Goal: Task Accomplishment & Management: Manage account settings

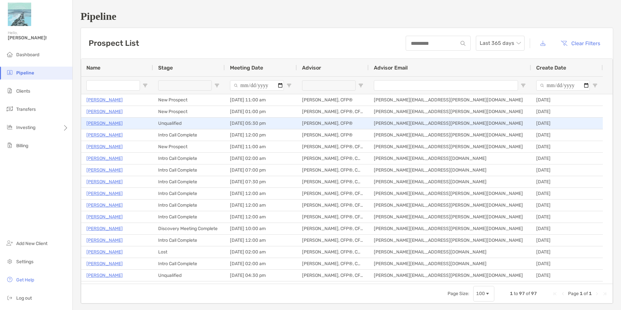
click at [97, 124] on p "[PERSON_NAME]" at bounding box center [104, 123] width 36 height 8
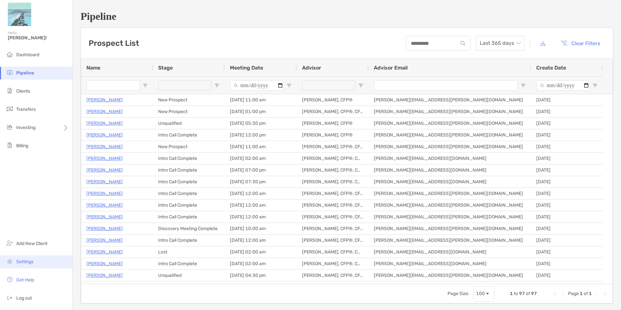
click at [31, 262] on span "Settings" at bounding box center [24, 262] width 17 height 6
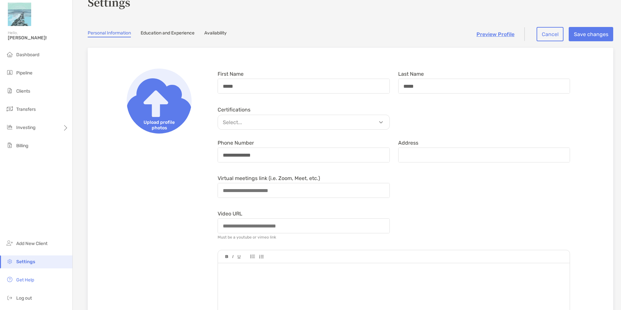
scroll to position [32, 0]
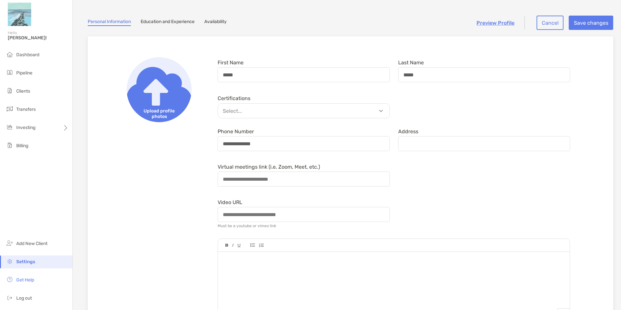
click at [291, 115] on p "Select..." at bounding box center [304, 111] width 171 height 8
click at [475, 173] on div "Virtual meetings link (i.e. Zoom, Meet, etc.)" at bounding box center [393, 175] width 361 height 28
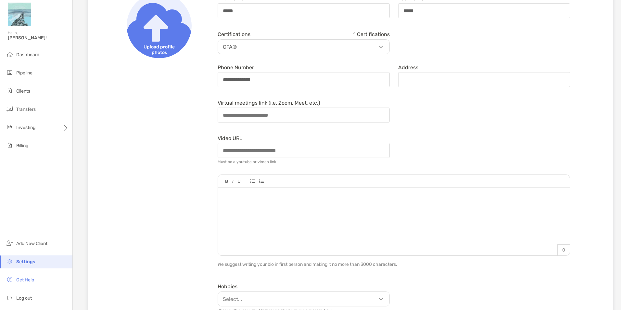
scroll to position [0, 0]
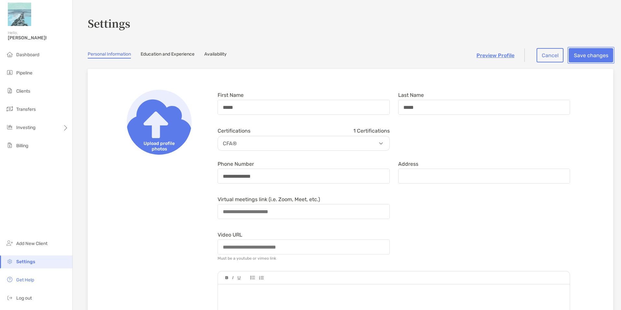
click at [595, 54] on button "Save changes" at bounding box center [590, 55] width 44 height 14
click at [580, 57] on button "Save changes" at bounding box center [590, 55] width 44 height 14
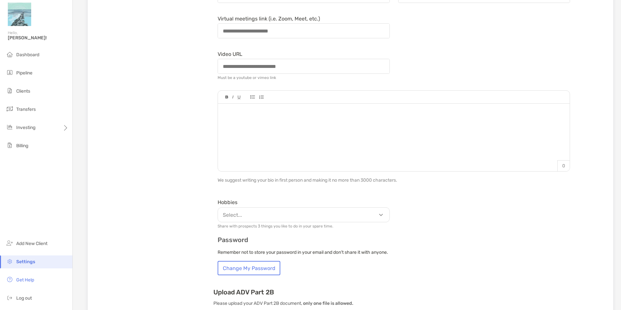
scroll to position [227, 0]
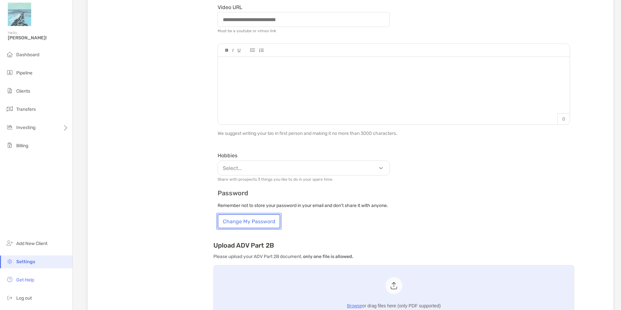
click at [254, 221] on button "Change My Password" at bounding box center [248, 221] width 63 height 14
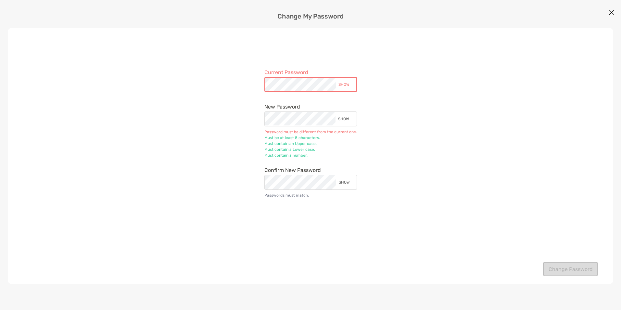
click at [345, 84] on div "SHOW" at bounding box center [345, 85] width 19 height 14
click at [341, 119] on div "SHOW" at bounding box center [344, 119] width 19 height 14
click at [429, 109] on div "Current Password HIDE New Password HIDE Password must be different from the cur…" at bounding box center [310, 156] width 605 height 256
click at [386, 95] on div "Current Password HIDE New Password HIDE Password must be different from the cur…" at bounding box center [310, 156] width 605 height 256
click at [347, 86] on div "HIDE" at bounding box center [345, 85] width 16 height 14
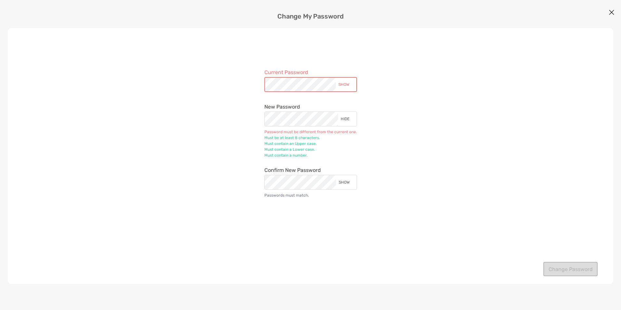
click at [347, 86] on div "SHOW" at bounding box center [345, 85] width 19 height 14
click at [233, 87] on div "Current Password HIDE New Password HIDE Password must be different from the cur…" at bounding box center [310, 156] width 605 height 256
click at [344, 183] on div "SHOW" at bounding box center [345, 181] width 19 height 14
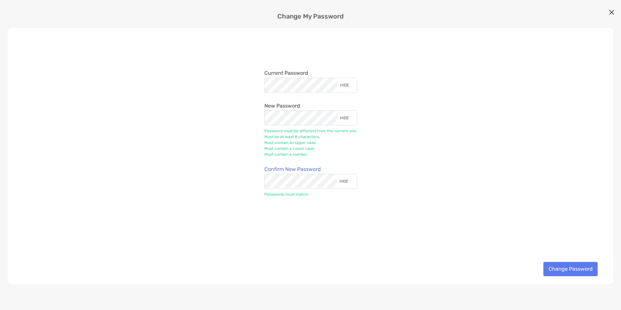
click at [445, 140] on div "Current Password HIDE New Password HIDE Password must be different from the cur…" at bounding box center [310, 156] width 605 height 256
click at [449, 152] on div "Current Password HIDE New Password HIDE Password must be different from the cur…" at bounding box center [310, 156] width 605 height 256
click at [571, 269] on button "Change Password" at bounding box center [570, 269] width 54 height 14
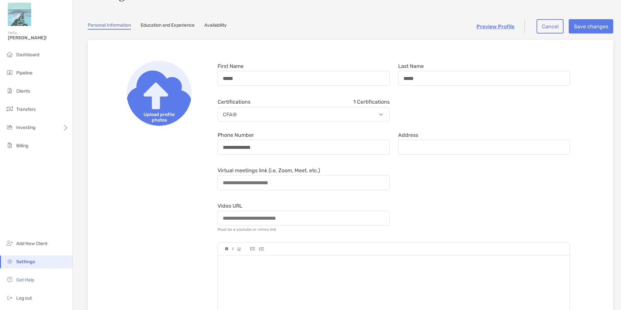
scroll to position [0, 0]
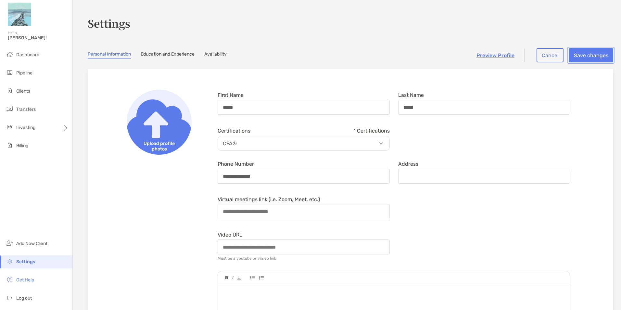
click at [586, 57] on button "Save changes" at bounding box center [590, 55] width 44 height 14
click at [355, 54] on div "Personal Information Education and Experience Availability" at bounding box center [350, 54] width 525 height 7
click at [39, 56] on li "Dashboard" at bounding box center [36, 54] width 72 height 13
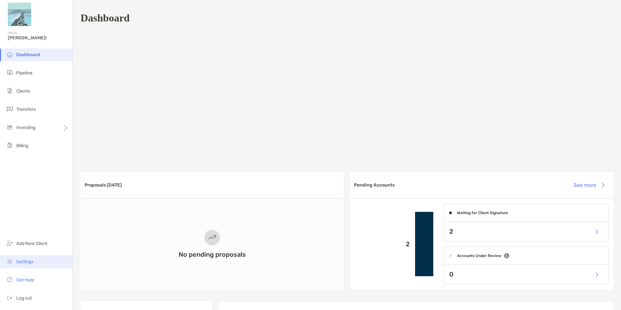
click at [30, 263] on span "Settings" at bounding box center [24, 262] width 17 height 6
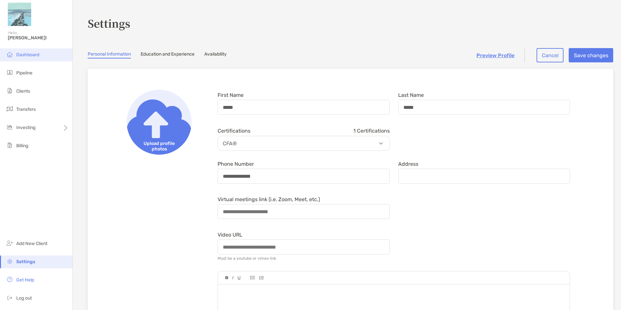
click at [24, 53] on span "Dashboard" at bounding box center [27, 55] width 23 height 6
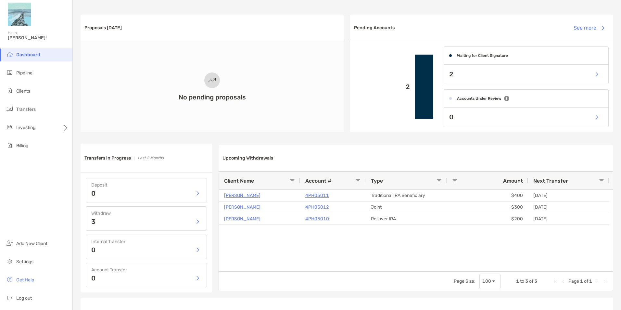
scroll to position [195, 0]
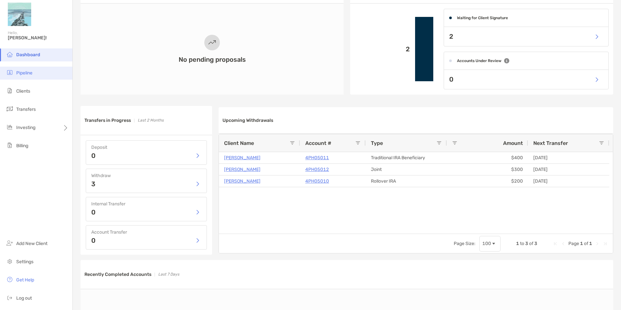
click at [27, 77] on li "Pipeline" at bounding box center [36, 73] width 72 height 13
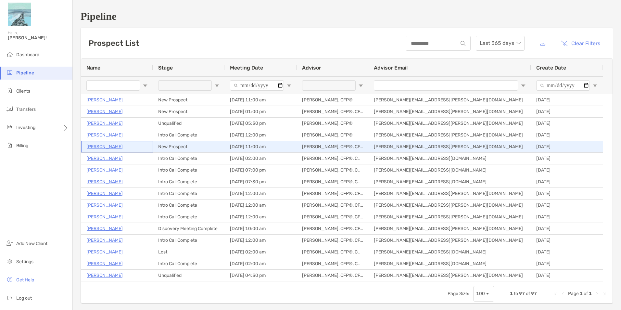
click at [109, 145] on p "Yona Jimenez" at bounding box center [104, 146] width 36 height 8
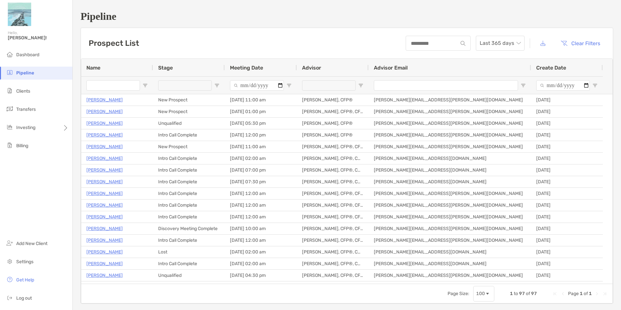
click at [254, 40] on div "Prospect List Last 365 days Clear Filters" at bounding box center [347, 43] width 532 height 31
click at [267, 40] on div "Prospect List Last 365 days Clear Filters" at bounding box center [347, 43] width 532 height 31
click at [260, 43] on div "Prospect List Last 365 days Clear Filters" at bounding box center [347, 43] width 532 height 31
click at [253, 47] on div "Prospect List Last 365 days Clear Filters" at bounding box center [347, 43] width 532 height 31
click at [253, 45] on div "Prospect List Last 365 days Clear Filters" at bounding box center [347, 43] width 532 height 31
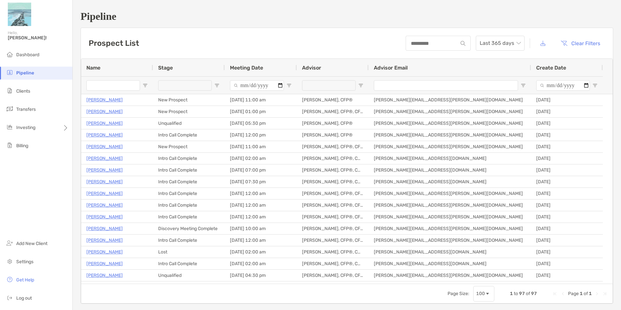
click at [162, 46] on div "Prospect List Last 365 days Clear Filters" at bounding box center [347, 43] width 532 height 31
click at [161, 48] on div "Prospect List Last 365 days Clear Filters" at bounding box center [347, 43] width 532 height 31
click at [159, 47] on div "Prospect List Last 365 days Clear Filters" at bounding box center [347, 43] width 532 height 31
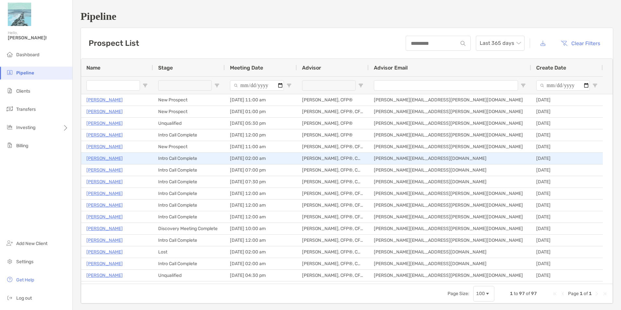
click at [101, 158] on p "Tamara Rimpley" at bounding box center [104, 158] width 36 height 8
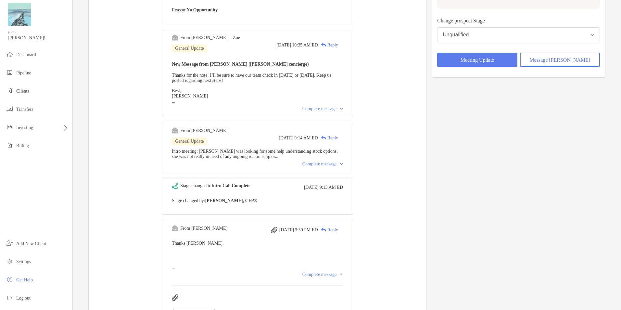
scroll to position [162, 0]
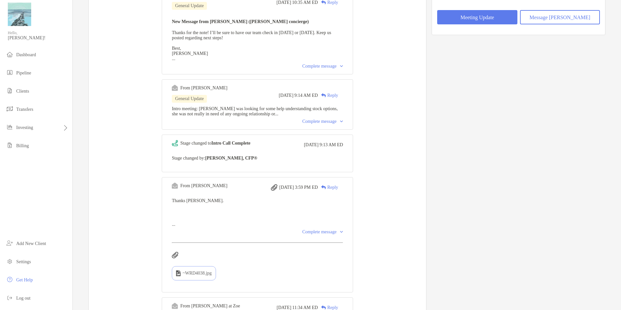
click at [312, 124] on div "Complete message" at bounding box center [322, 121] width 41 height 5
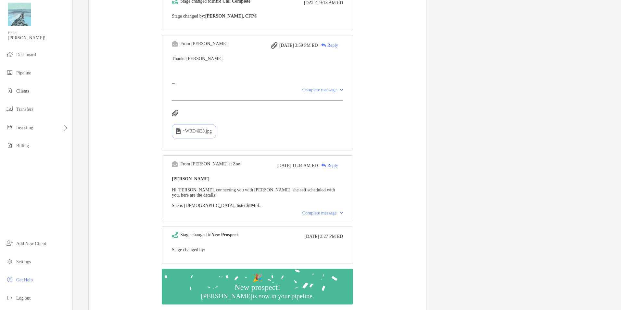
scroll to position [325, 0]
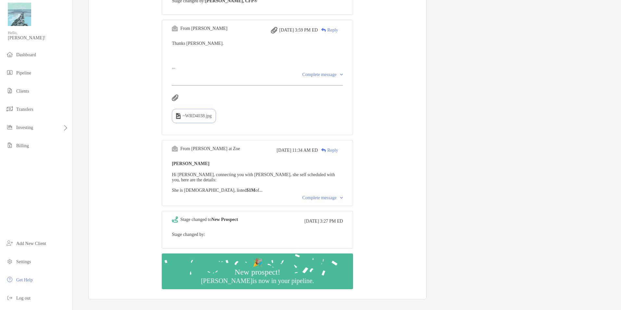
click at [343, 200] on div "Complete message" at bounding box center [322, 197] width 41 height 5
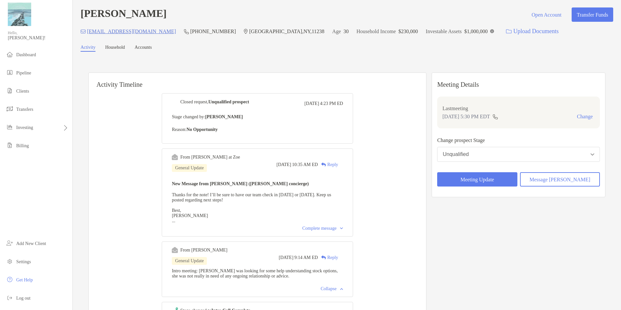
scroll to position [0, 0]
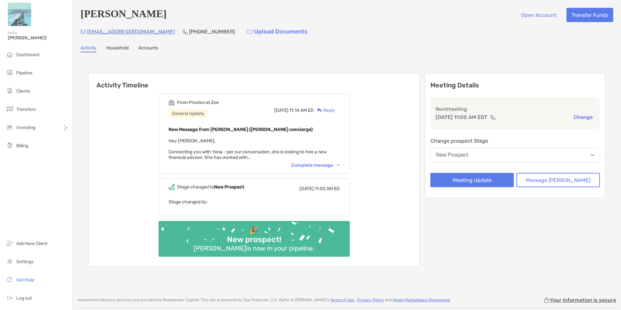
click at [320, 166] on div "Complete message" at bounding box center [315, 165] width 48 height 6
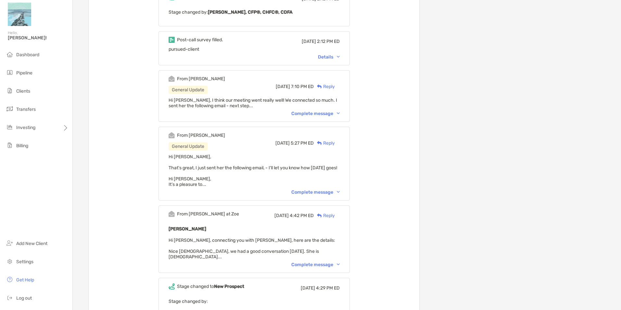
scroll to position [357, 0]
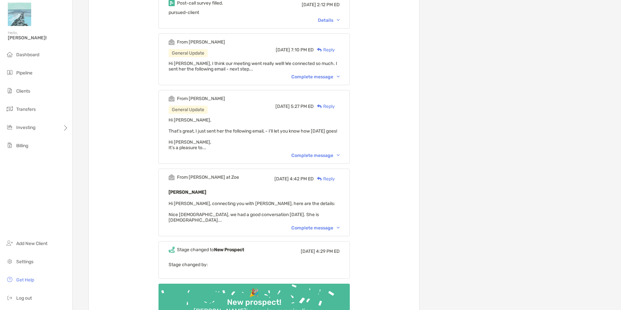
click at [316, 227] on div "Complete message" at bounding box center [315, 228] width 48 height 6
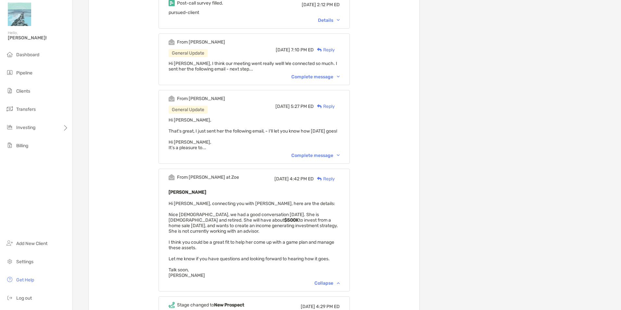
scroll to position [390, 0]
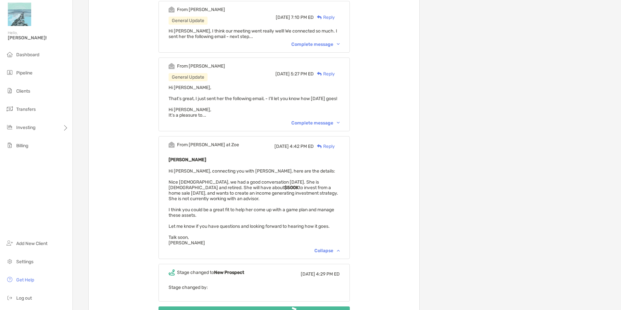
click at [131, 193] on div "From Madeline Yesterday, 11:27 AM ED Reply Great, I plan on calling her tomorro…" at bounding box center [254, 25] width 330 height 652
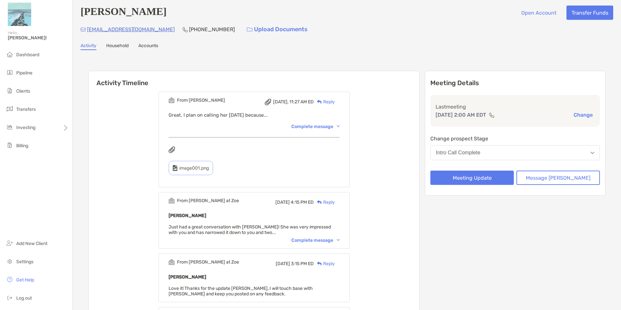
scroll to position [0, 0]
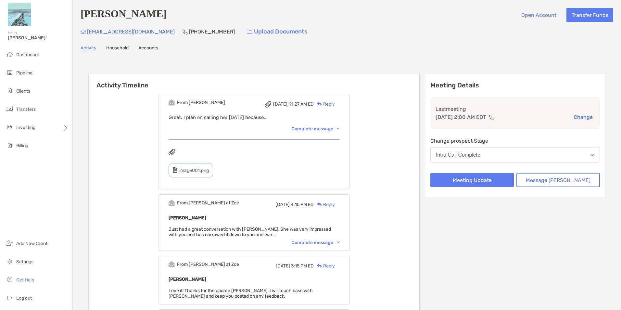
click at [317, 129] on div "Complete message" at bounding box center [315, 129] width 48 height 6
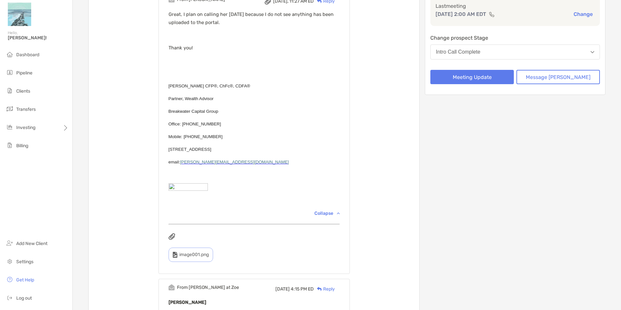
scroll to position [130, 0]
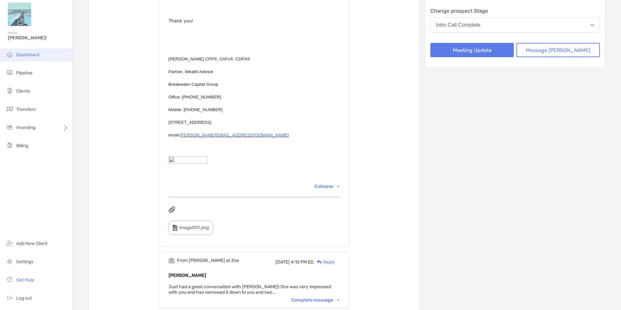
click at [36, 57] on li "Dashboard" at bounding box center [36, 54] width 72 height 13
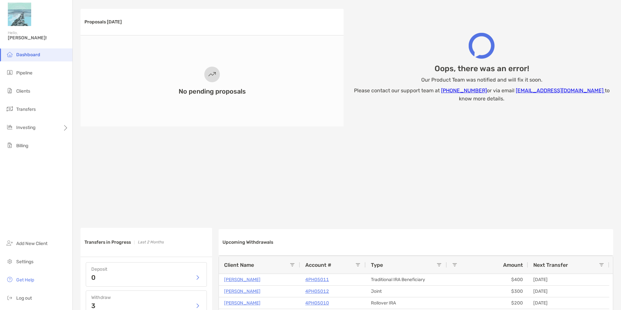
scroll to position [260, 0]
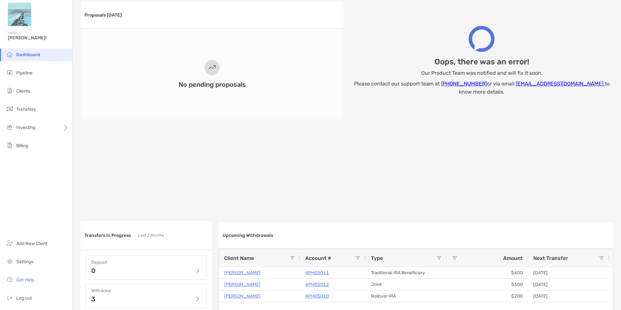
click at [40, 54] on li "Dashboard" at bounding box center [36, 54] width 72 height 13
click at [30, 54] on span "Dashboard" at bounding box center [28, 55] width 24 height 6
click at [19, 74] on span "Pipeline" at bounding box center [24, 73] width 16 height 6
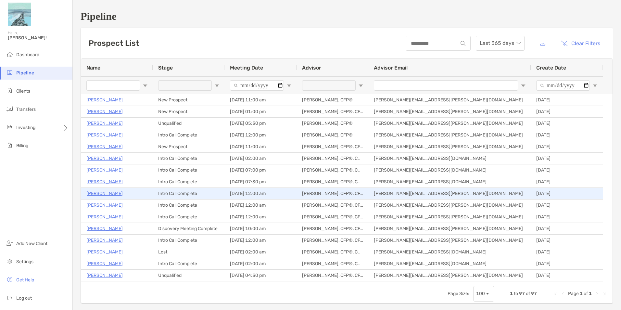
click at [105, 193] on p "Douglas Grant" at bounding box center [104, 193] width 36 height 8
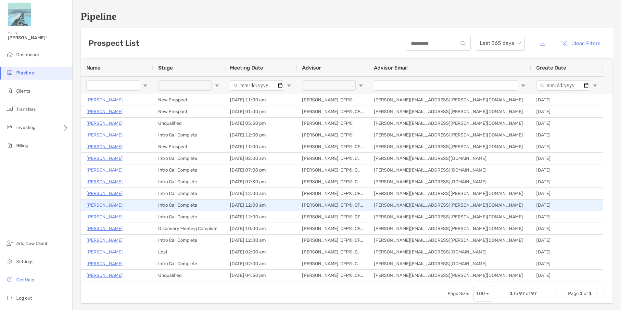
click at [110, 205] on p "[PERSON_NAME]" at bounding box center [104, 205] width 36 height 8
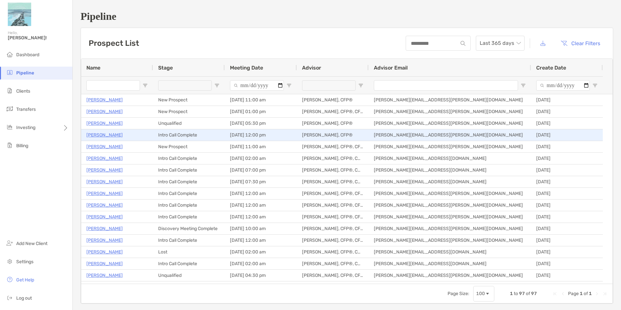
click at [104, 134] on p "Eric Woolsey" at bounding box center [104, 135] width 36 height 8
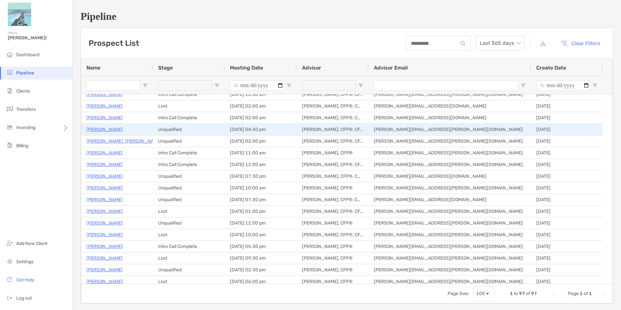
scroll to position [130, 0]
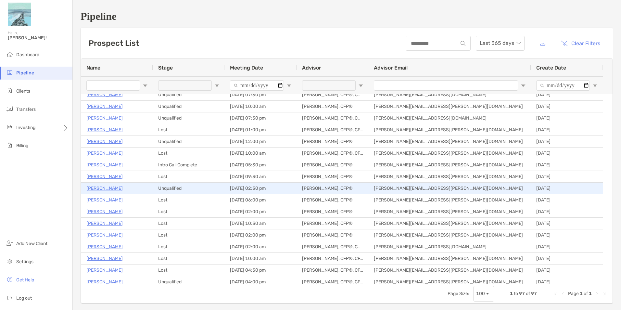
click at [106, 189] on p "Harriet Kohn" at bounding box center [104, 188] width 36 height 8
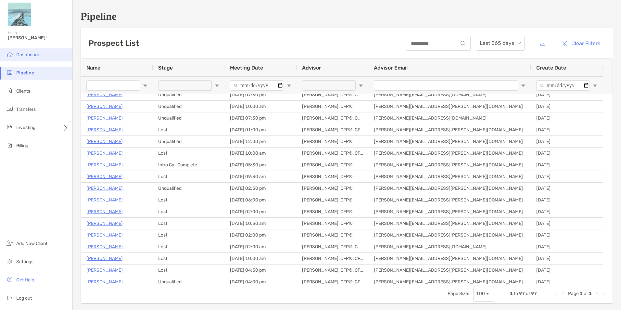
click at [28, 56] on span "Dashboard" at bounding box center [27, 55] width 23 height 6
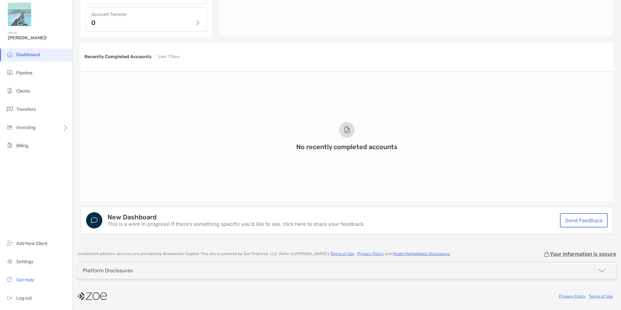
scroll to position [412, 0]
click at [19, 76] on li "Pipeline" at bounding box center [36, 73] width 72 height 13
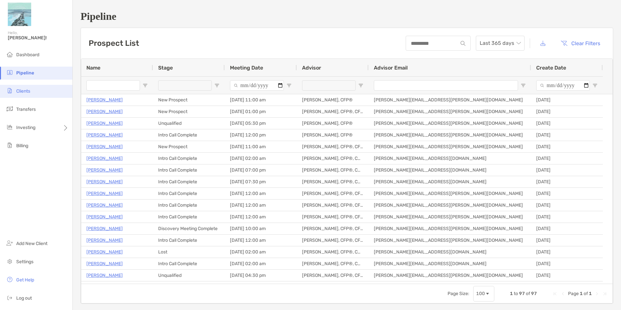
click at [33, 92] on li "Clients" at bounding box center [36, 91] width 72 height 13
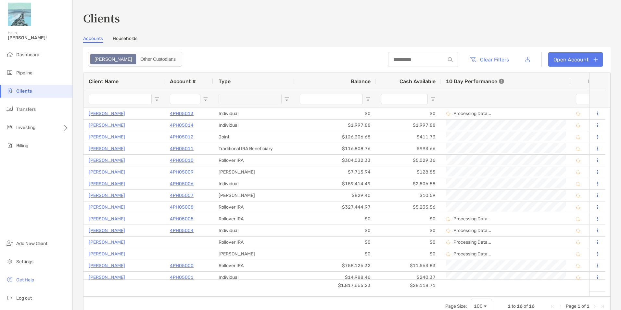
click at [254, 58] on header "Clear Filters Open Account" at bounding box center [346, 59] width 527 height 25
click at [250, 58] on header "Clear Filters Open Account" at bounding box center [346, 59] width 527 height 25
click at [252, 58] on header "Clear Filters Open Account" at bounding box center [346, 59] width 527 height 25
click at [297, 57] on header "Clear Filters Open Account" at bounding box center [346, 59] width 527 height 25
click at [293, 58] on header "Clear Filters Open Account" at bounding box center [346, 59] width 527 height 25
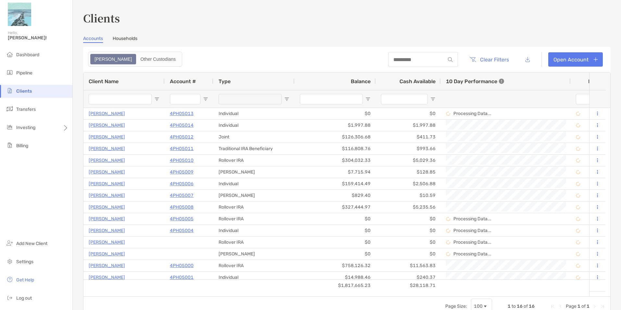
click at [295, 61] on header "Clear Filters Open Account" at bounding box center [346, 59] width 527 height 25
click at [91, 126] on span "Portfolios" at bounding box center [88, 128] width 20 height 6
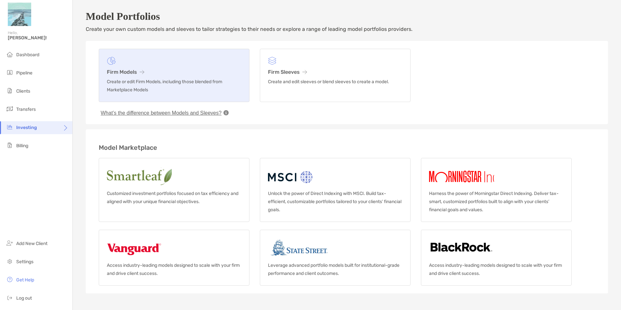
click at [187, 91] on p "Create or edit Firm Models, including those blended from Marketplace Models" at bounding box center [174, 86] width 134 height 16
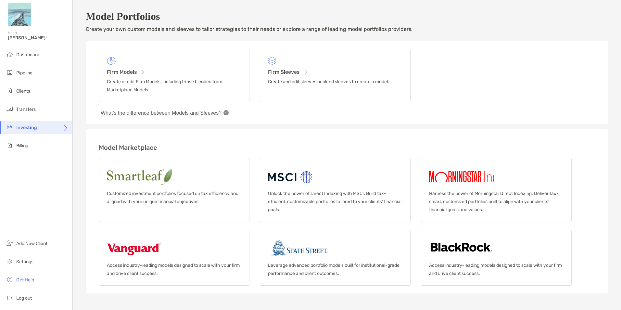
click at [266, 111] on div "What’s the difference between Models and Sleeves?" at bounding box center [347, 109] width 496 height 14
click at [253, 111] on div "What’s the difference between Models and Sleeves?" at bounding box center [347, 109] width 496 height 14
click at [253, 110] on div "What’s the difference between Models and Sleeves?" at bounding box center [347, 109] width 496 height 14
click at [253, 99] on div "Firm Models Create or edit Firm Models, including those blended from Marketplac…" at bounding box center [347, 75] width 496 height 53
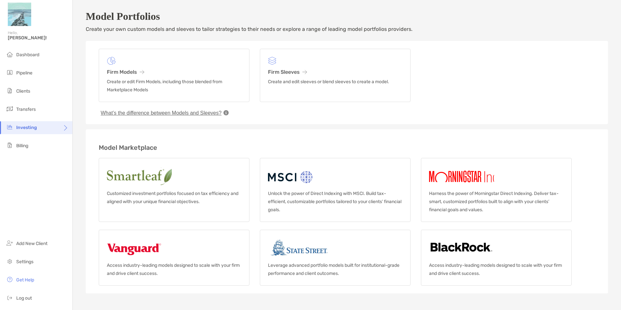
click at [253, 99] on div "Firm Models Create or edit Firm Models, including those blended from Marketplac…" at bounding box center [347, 75] width 496 height 53
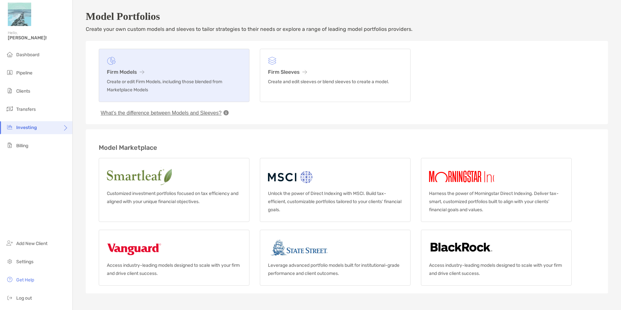
click at [181, 75] on h3 "Firm Models" at bounding box center [174, 72] width 134 height 6
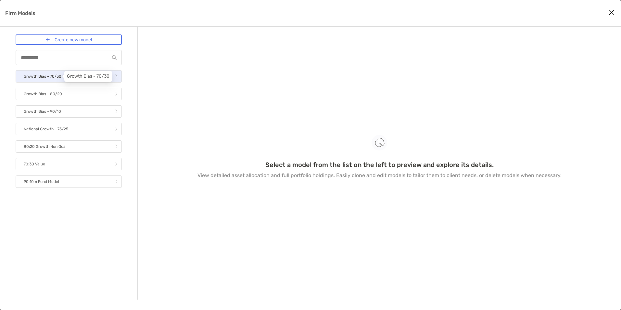
click at [49, 75] on p "Growth Bias - 70/30" at bounding box center [43, 76] width 38 height 8
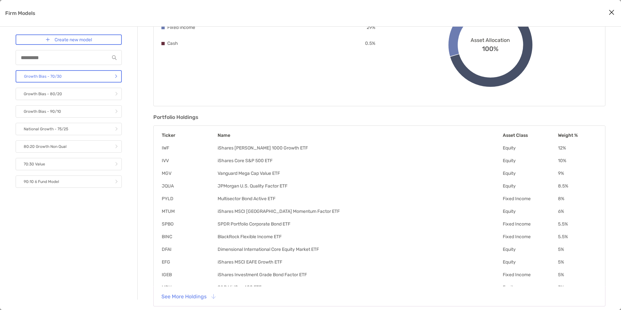
scroll to position [98, 0]
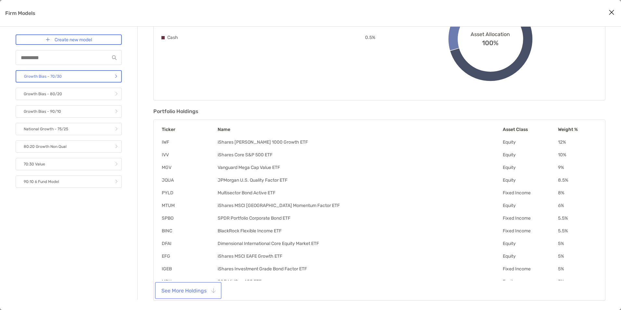
click at [188, 291] on button "See More Holdings" at bounding box center [188, 290] width 64 height 14
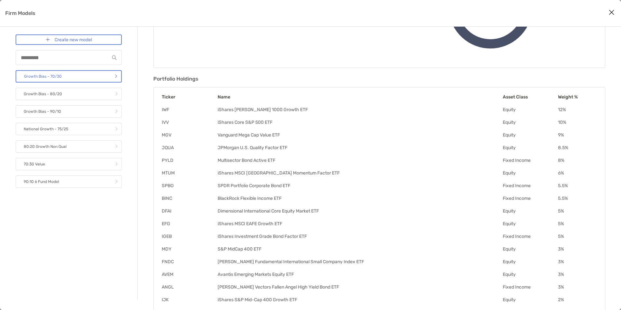
scroll to position [0, 0]
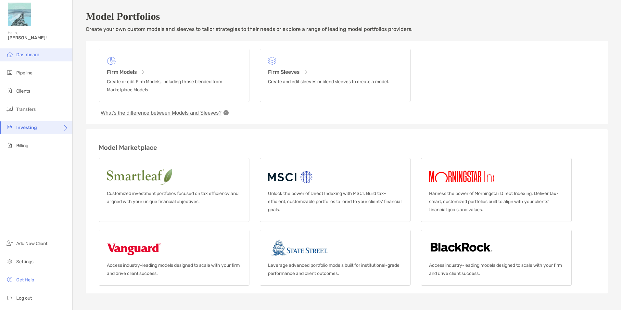
click at [27, 54] on span "Dashboard" at bounding box center [27, 55] width 23 height 6
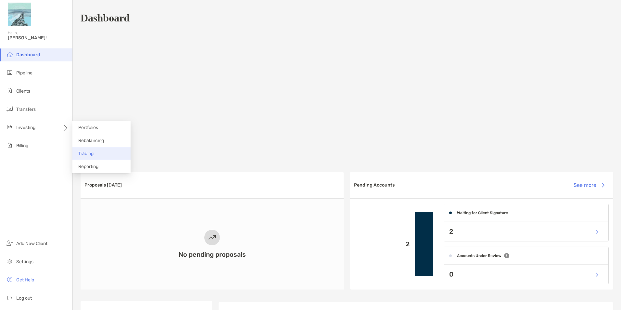
click at [101, 154] on li "Trading" at bounding box center [101, 153] width 58 height 13
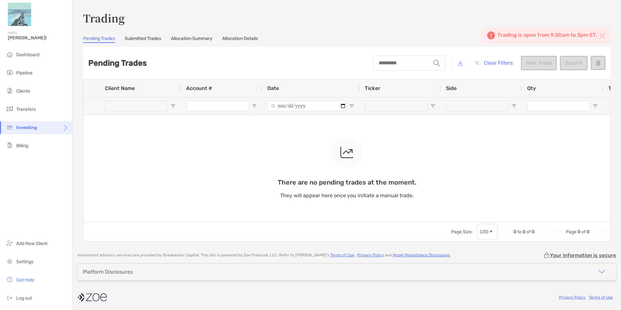
click at [201, 107] on div "There are no pending trades at the moment. They will appear here once you initi…" at bounding box center [346, 151] width 526 height 142
click at [228, 58] on div "Pending Trades string Clear Filters New Trade Submit" at bounding box center [346, 63] width 527 height 32
click at [295, 60] on div "Pending Trades string Clear Filters New Trade Submit" at bounding box center [346, 63] width 527 height 32
click at [291, 58] on div "Pending Trades string Clear Filters New Trade Submit" at bounding box center [346, 63] width 527 height 32
click at [37, 53] on span "Dashboard" at bounding box center [27, 55] width 23 height 6
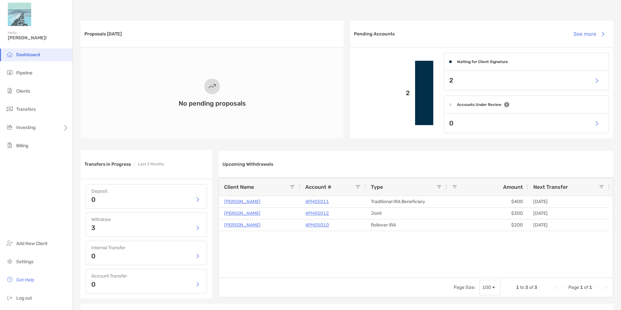
scroll to position [162, 0]
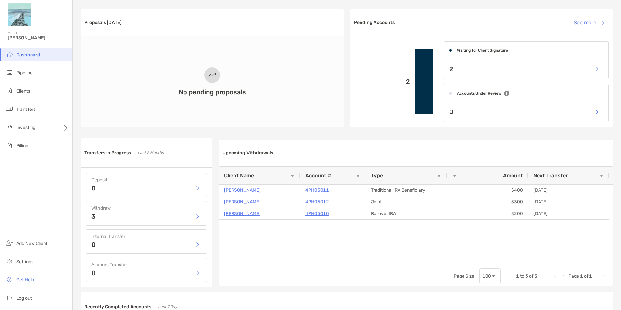
click at [343, 122] on div "Proposals Today No pending proposals Pending Accounts See more 2 Waiting for Cl…" at bounding box center [346, 68] width 532 height 130
click at [24, 58] on li "Dashboard" at bounding box center [36, 54] width 72 height 13
click at [25, 76] on li "Pipeline" at bounding box center [36, 73] width 72 height 13
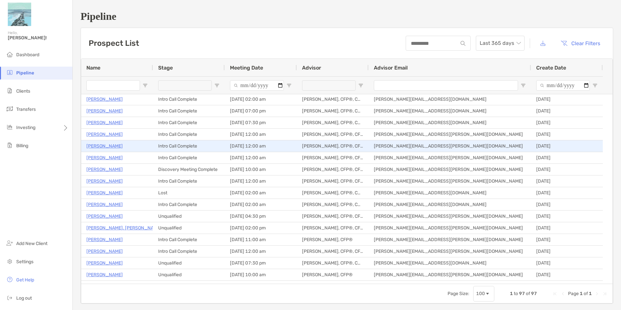
scroll to position [65, 0]
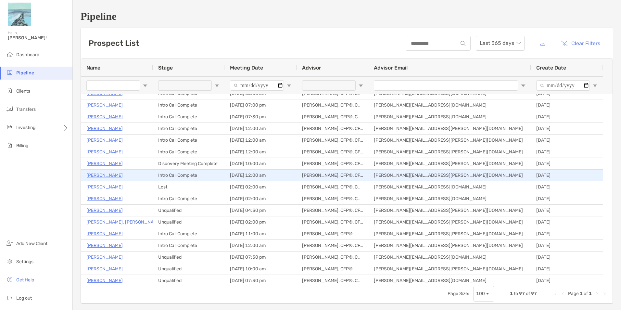
click at [108, 176] on p "Charlie Porritt" at bounding box center [104, 175] width 36 height 8
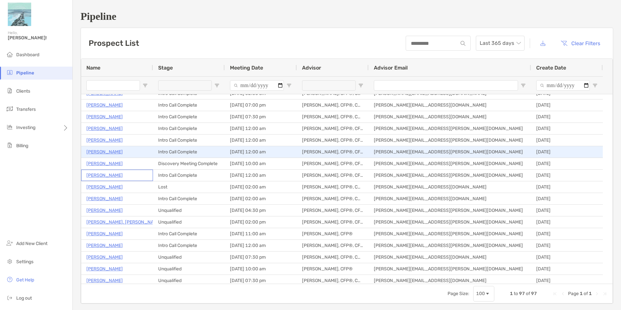
scroll to position [0, 0]
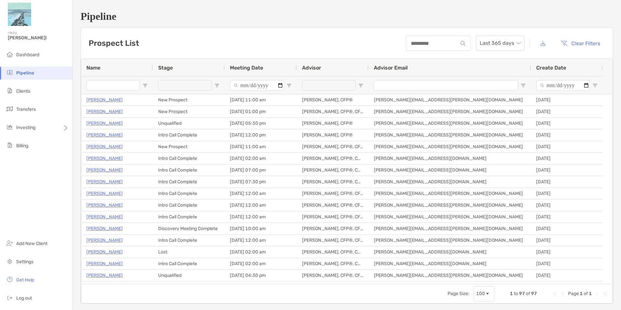
click at [297, 47] on div "Prospect List Last 365 days Clear Filters" at bounding box center [347, 43] width 532 height 31
click at [297, 45] on div "Prospect List Last 365 days Clear Filters" at bounding box center [347, 43] width 532 height 31
click at [297, 42] on div "Prospect List Last 365 days Clear Filters" at bounding box center [347, 43] width 532 height 31
click at [297, 45] on div "Prospect List Last 365 days Clear Filters" at bounding box center [347, 43] width 532 height 31
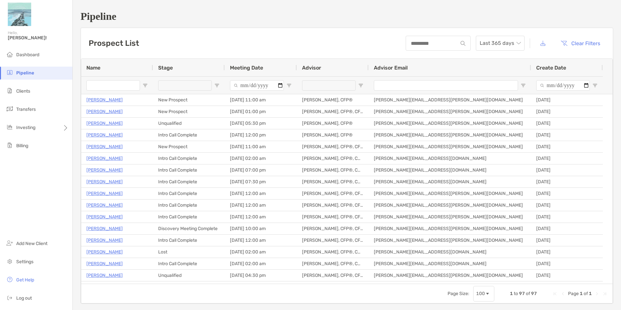
click at [297, 45] on div "Prospect List Last 365 days Clear Filters" at bounding box center [347, 43] width 532 height 31
click at [17, 52] on span "Dashboard" at bounding box center [27, 55] width 23 height 6
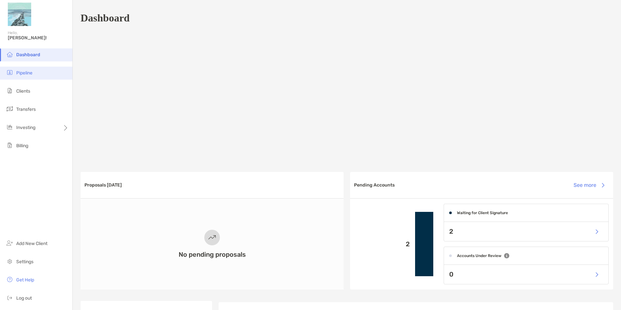
click at [23, 75] on span "Pipeline" at bounding box center [24, 73] width 16 height 6
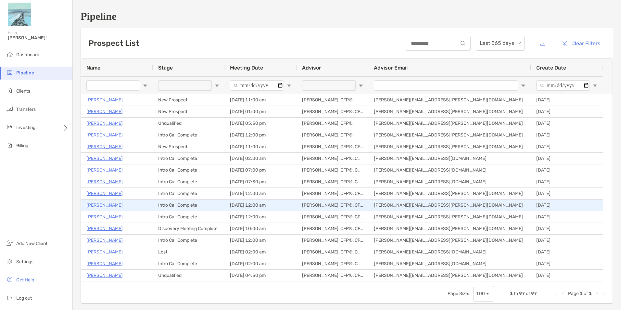
click at [106, 203] on p "[PERSON_NAME]" at bounding box center [104, 205] width 36 height 8
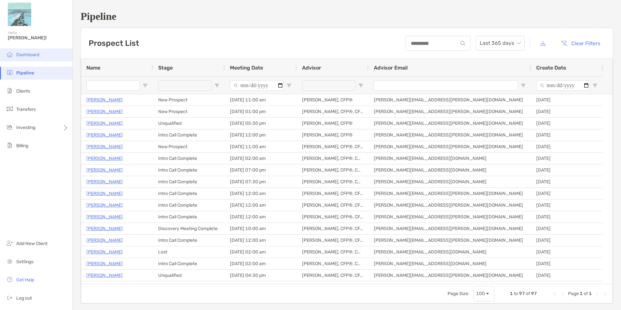
click at [41, 54] on li "Dashboard" at bounding box center [36, 54] width 72 height 13
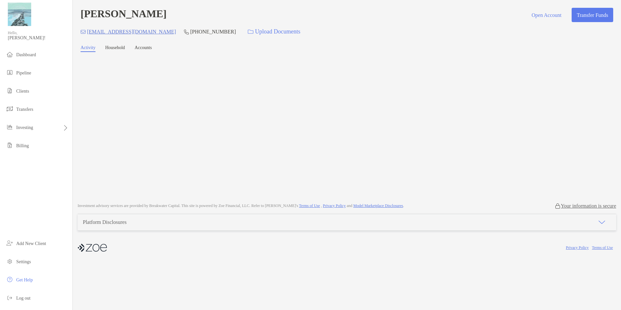
click at [113, 48] on link "Household" at bounding box center [115, 48] width 20 height 7
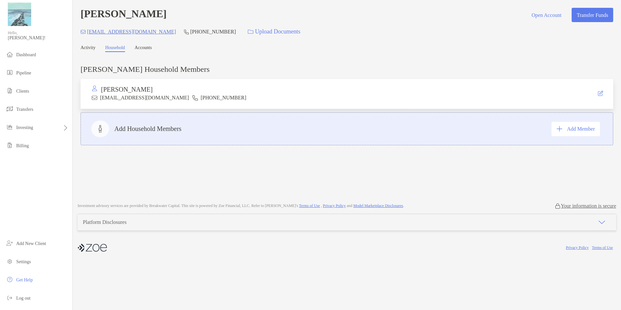
click at [92, 49] on link "Activity" at bounding box center [87, 48] width 15 height 7
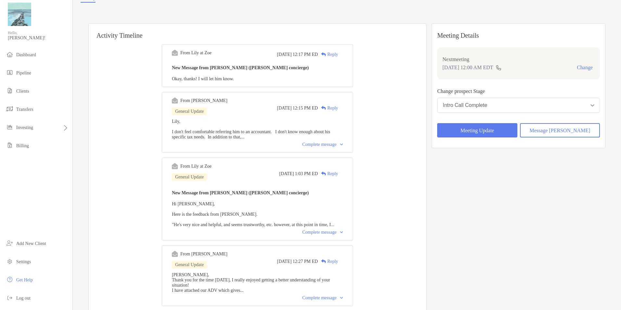
scroll to position [65, 0]
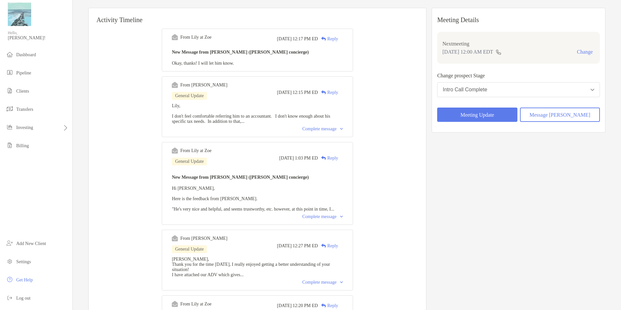
click at [315, 130] on div "Complete message" at bounding box center [322, 128] width 41 height 5
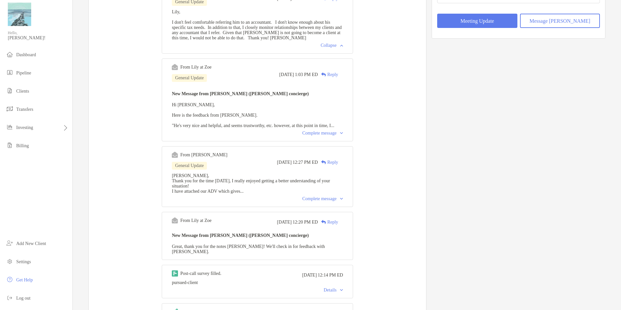
scroll to position [162, 0]
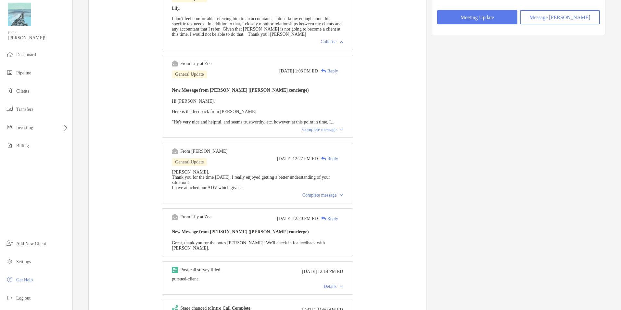
click at [311, 132] on div "Complete message" at bounding box center [322, 129] width 41 height 5
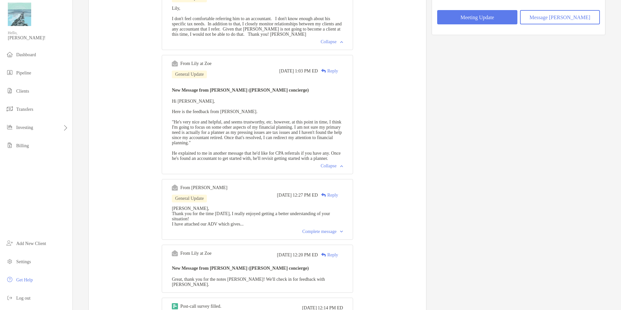
click at [137, 121] on div "From Lily at Zoe Tue, Sep 30 12:17 PM ED Reply New Message from Lily Kraus (Zoe…" at bounding box center [257, 280] width 337 height 709
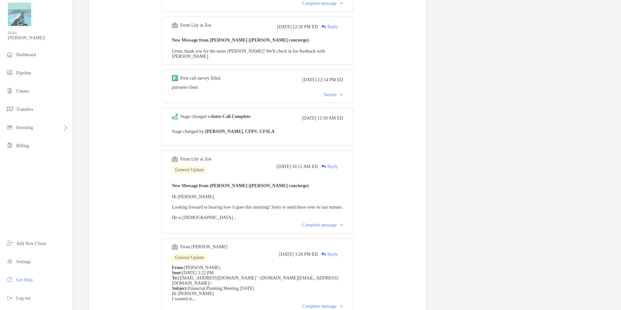
scroll to position [422, 0]
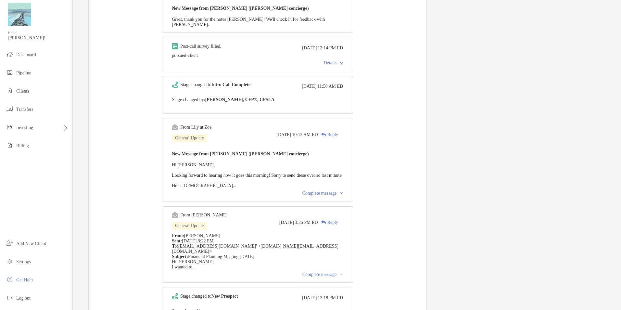
click at [341, 196] on div "Complete message" at bounding box center [322, 193] width 41 height 5
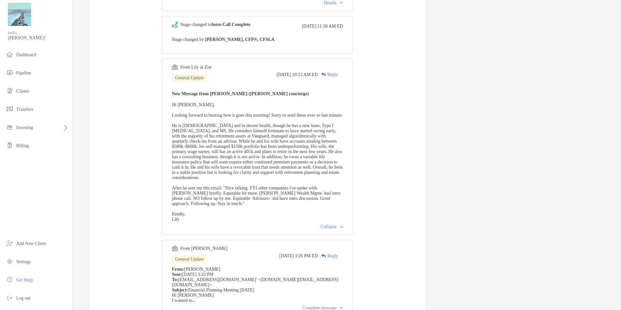
scroll to position [487, 0]
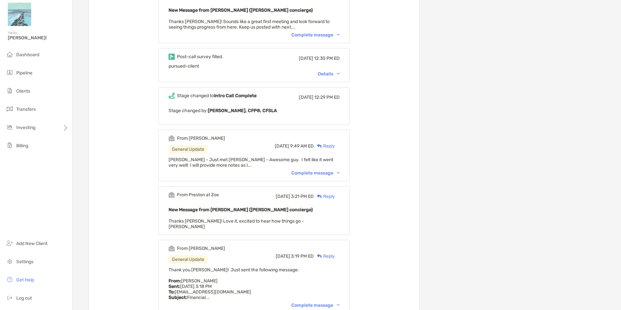
scroll to position [325, 0]
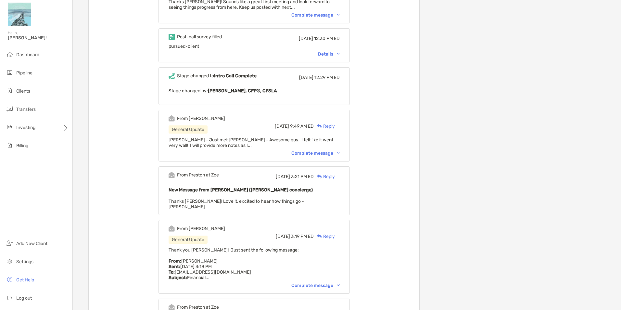
click at [318, 150] on div "Complete message" at bounding box center [315, 153] width 48 height 6
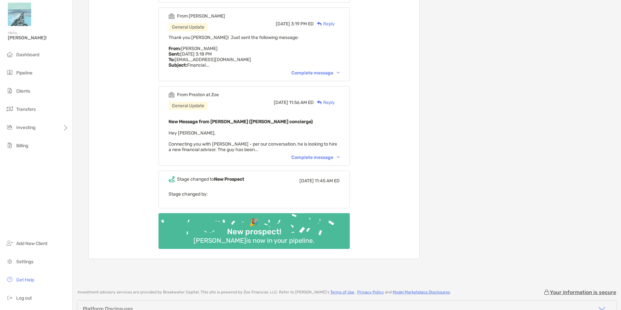
scroll to position [552, 0]
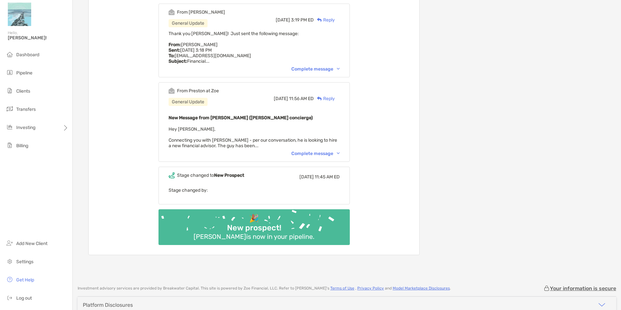
click at [315, 151] on div "Complete message" at bounding box center [315, 154] width 48 height 6
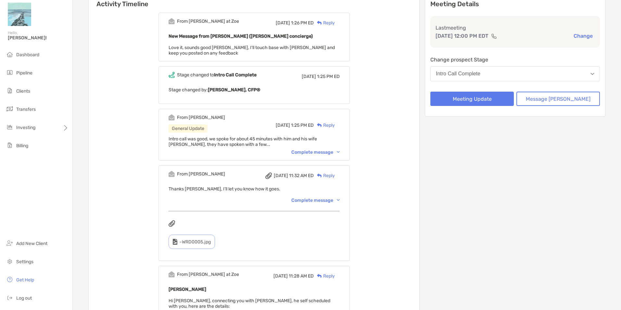
scroll to position [97, 0]
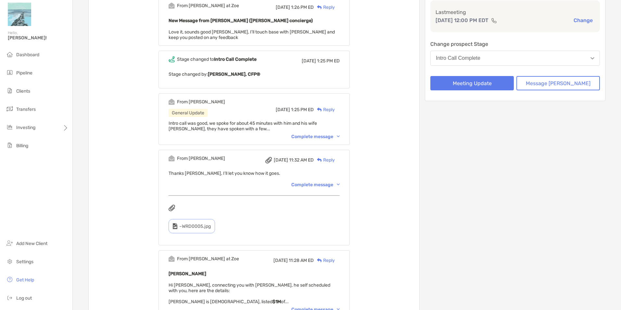
click at [305, 136] on div "Complete message" at bounding box center [315, 137] width 48 height 6
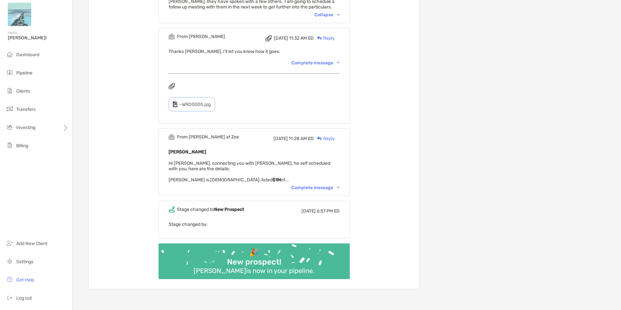
scroll to position [227, 0]
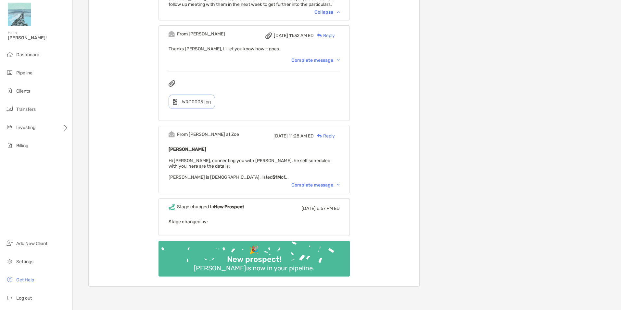
click at [318, 186] on div "Complete message" at bounding box center [315, 185] width 48 height 6
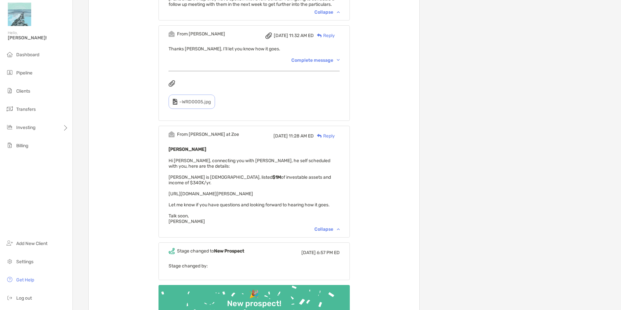
click at [136, 169] on div "From Paul at Zoe Tue, Sep 30 1:26 PM ED Reply New Message from Paul Cipollaro (…" at bounding box center [254, 96] width 330 height 468
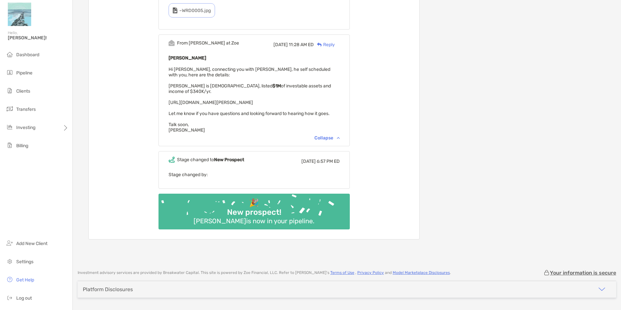
scroll to position [332, 0]
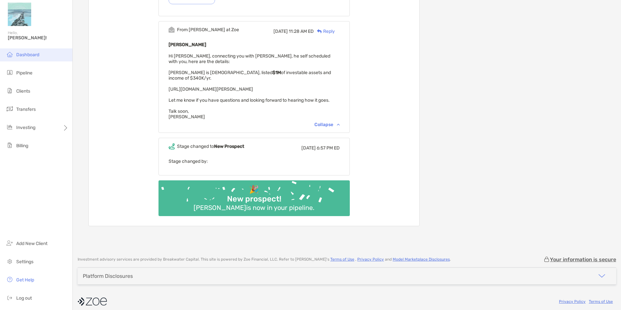
click at [24, 57] on span "Dashboard" at bounding box center [27, 55] width 23 height 6
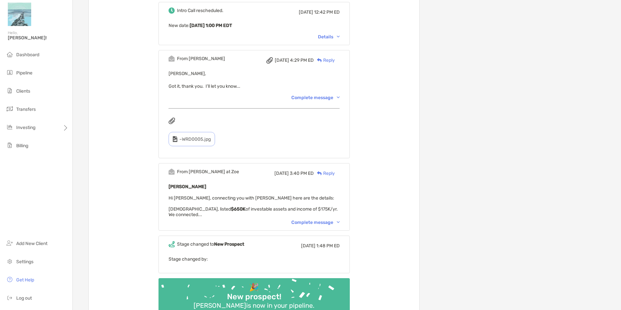
scroll to position [487, 0]
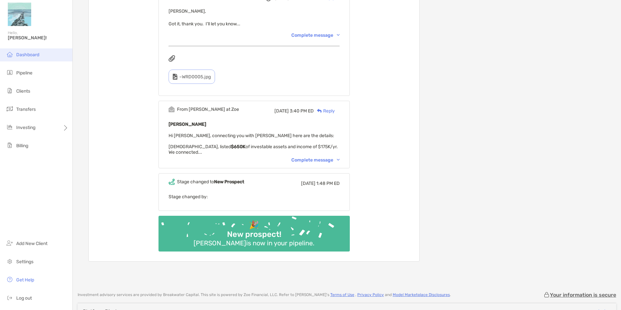
click at [34, 53] on span "Dashboard" at bounding box center [27, 55] width 23 height 6
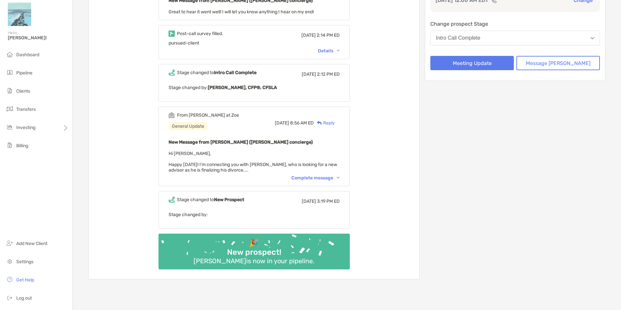
scroll to position [111, 0]
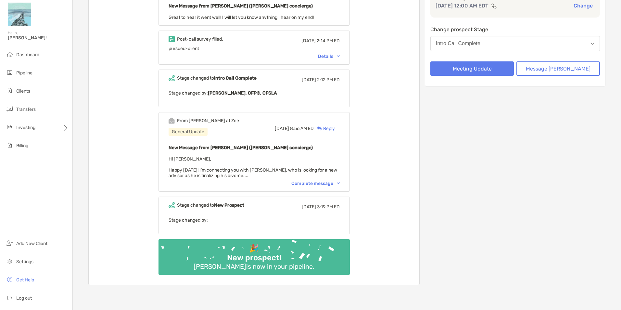
click at [318, 187] on div "From [PERSON_NAME] at [PERSON_NAME] General Update [DATE] 8:56 AM ED Reply New …" at bounding box center [253, 152] width 191 height 80
click at [318, 184] on div "Complete message" at bounding box center [315, 183] width 48 height 6
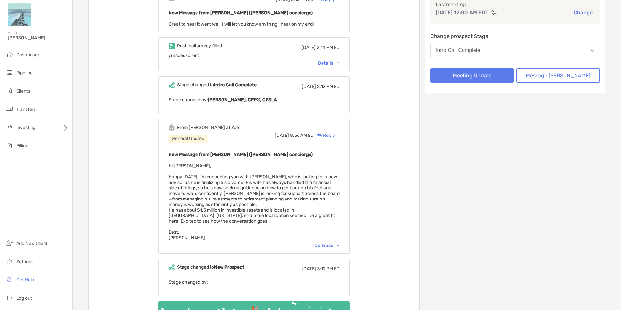
scroll to position [176, 0]
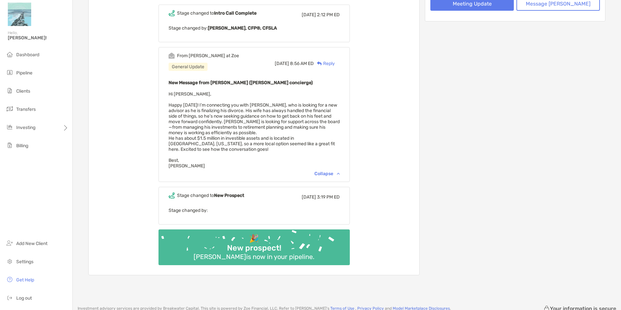
click at [128, 118] on div "From Brendan at Zoe Tue, Sep 16 2:15 PM ED Reply New Message from Brendan Conno…" at bounding box center [254, 94] width 330 height 362
click at [120, 127] on div "From Brendan at Zoe Tue, Sep 16 2:15 PM ED Reply New Message from Brendan Conno…" at bounding box center [254, 94] width 330 height 362
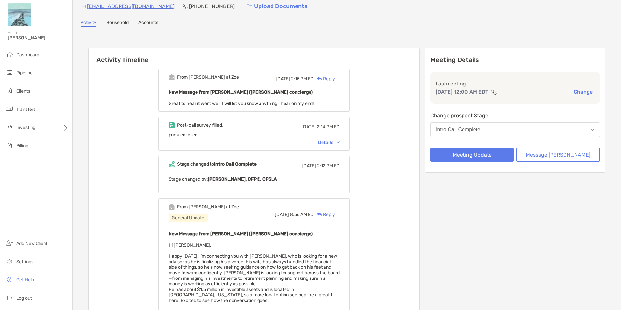
scroll to position [0, 0]
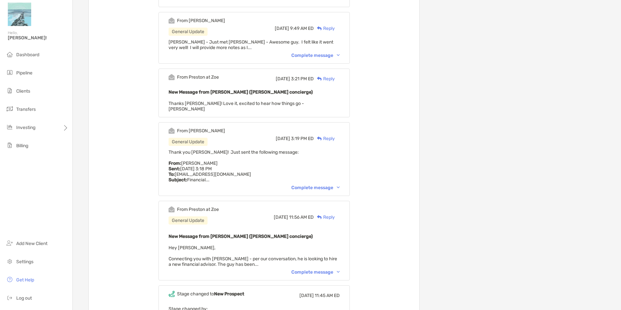
scroll to position [454, 0]
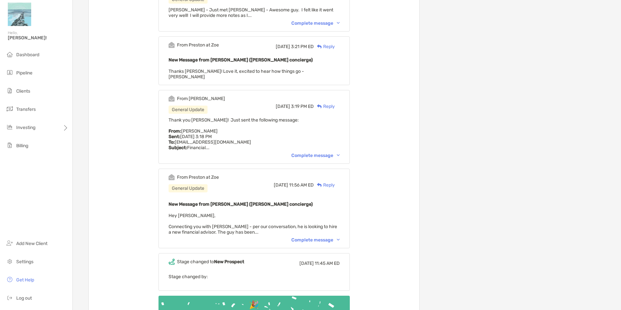
click at [324, 237] on div "Complete message" at bounding box center [315, 240] width 48 height 6
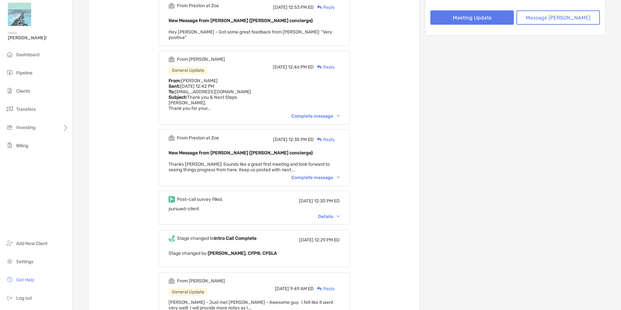
scroll to position [65, 0]
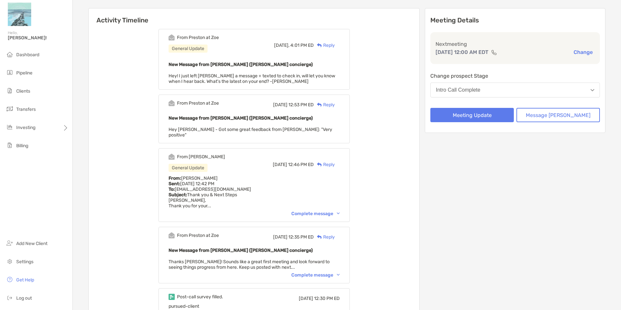
click at [324, 211] on div "Complete message" at bounding box center [315, 214] width 48 height 6
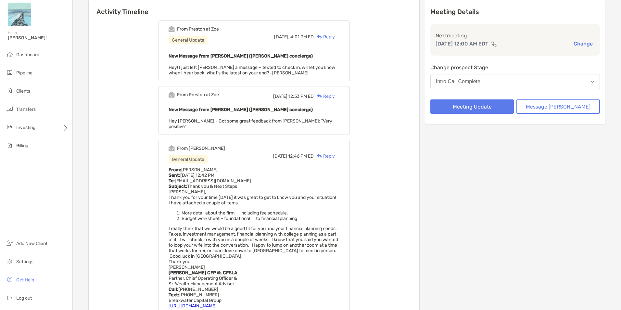
scroll to position [32, 0]
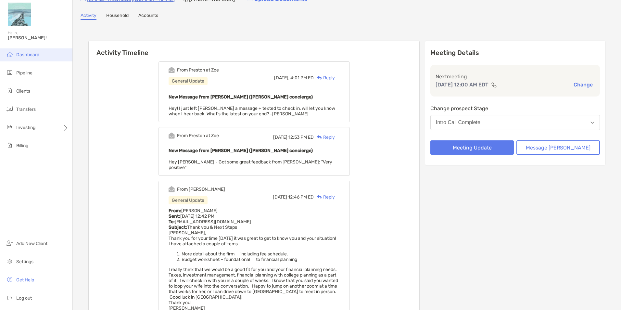
click at [25, 57] on li "Dashboard" at bounding box center [36, 54] width 72 height 13
